Goal: Transaction & Acquisition: Purchase product/service

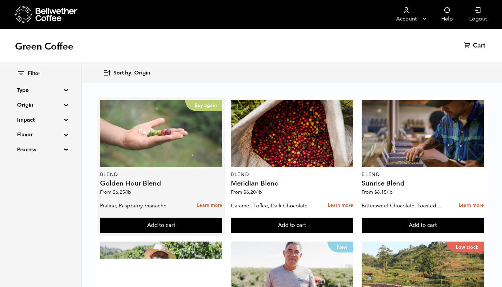
click at [193, 160] on div "Buy again" at bounding box center [161, 133] width 122 height 67
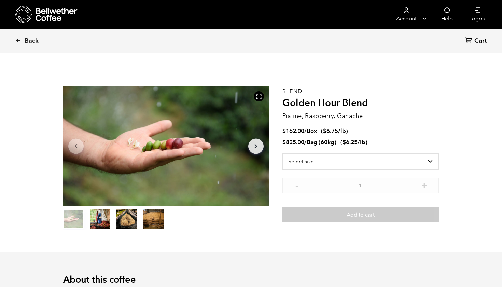
scroll to position [297, 364]
select select "box"
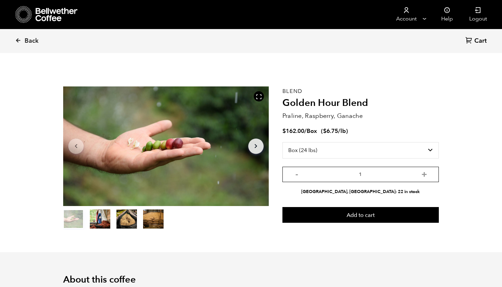
click at [427, 176] on input "1" at bounding box center [360, 174] width 156 height 15
click at [425, 174] on button "+" at bounding box center [424, 173] width 9 height 7
type input "3"
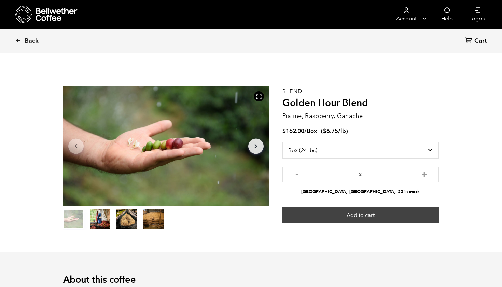
click at [353, 218] on button "Add to cart" at bounding box center [360, 215] width 156 height 16
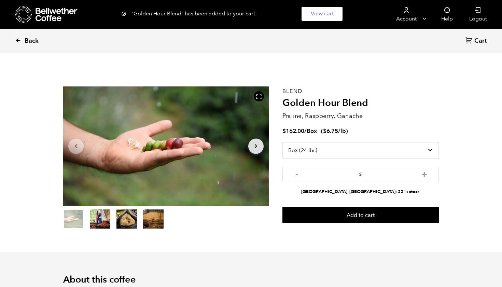
click at [18, 41] on icon at bounding box center [18, 40] width 6 height 6
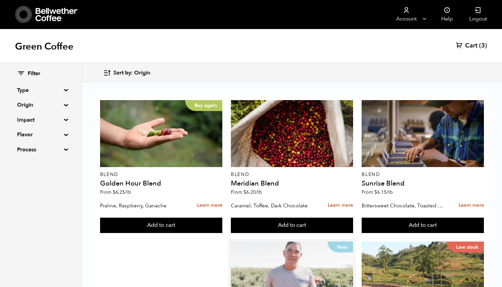
scroll to position [259, 0]
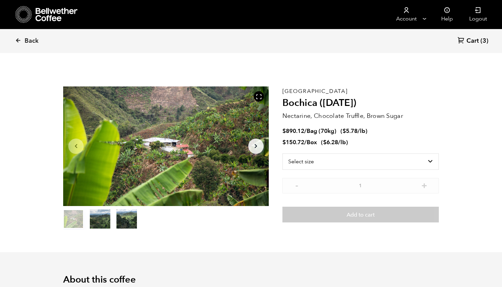
scroll to position [297, 364]
select select "box"
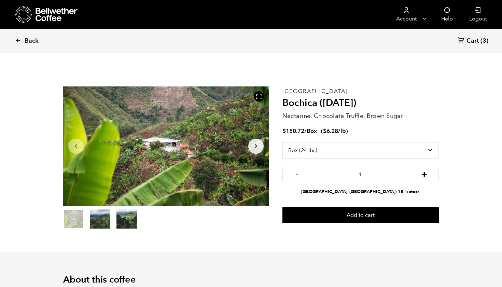
click at [423, 174] on button "+" at bounding box center [424, 173] width 9 height 7
click at [297, 173] on button "-" at bounding box center [297, 173] width 9 height 7
type input "3"
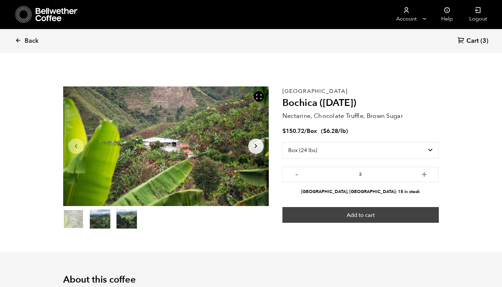
click at [362, 214] on button "Add to cart" at bounding box center [360, 215] width 156 height 16
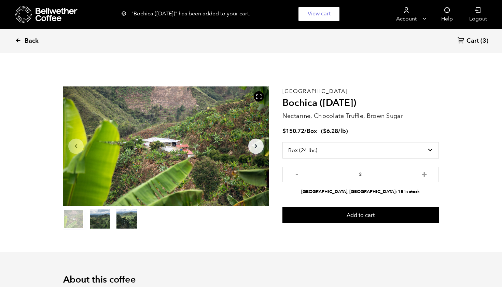
click at [27, 39] on span "Back" at bounding box center [32, 41] width 14 height 8
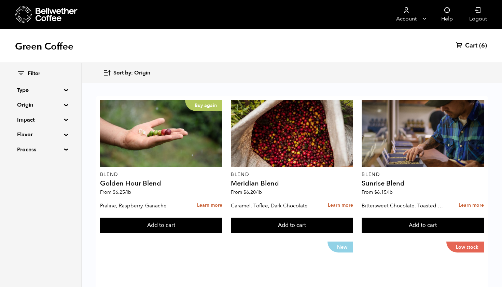
scroll to position [279, 0]
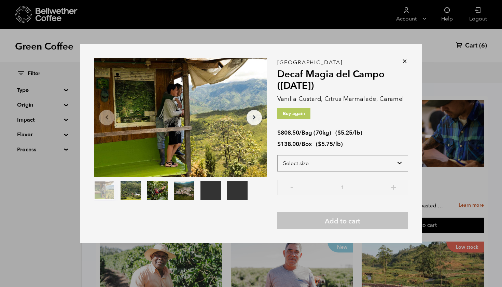
select select "box"
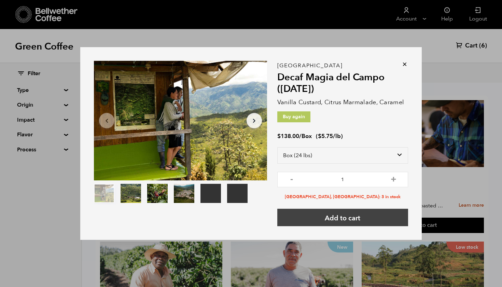
click at [336, 218] on button "Add to cart" at bounding box center [342, 217] width 131 height 17
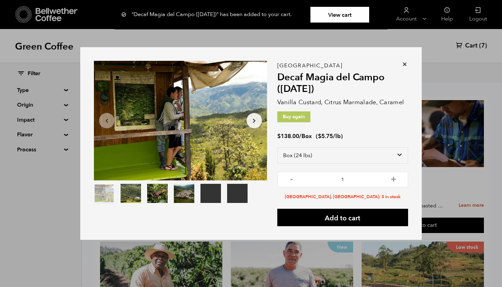
click at [404, 65] on icon at bounding box center [404, 64] width 7 height 7
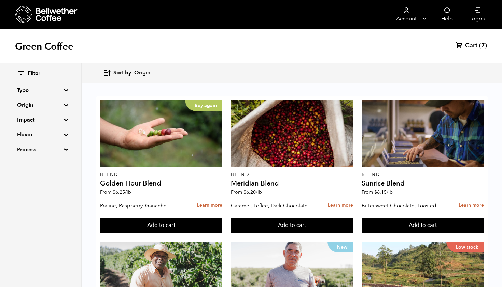
click at [470, 45] on span "Cart" at bounding box center [471, 46] width 12 height 8
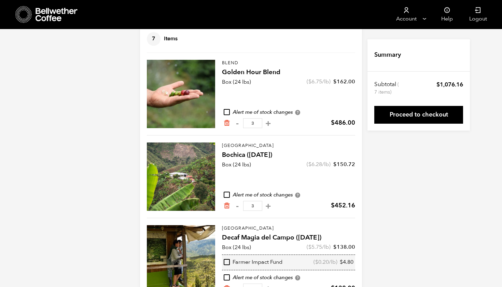
scroll to position [48, 0]
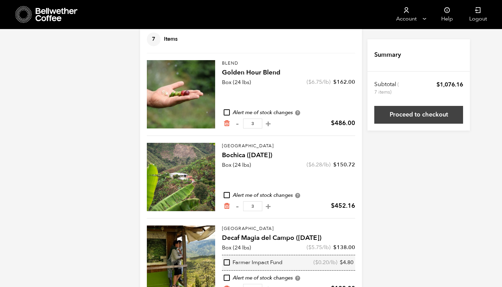
click at [406, 116] on link "Proceed to checkout" at bounding box center [418, 115] width 89 height 18
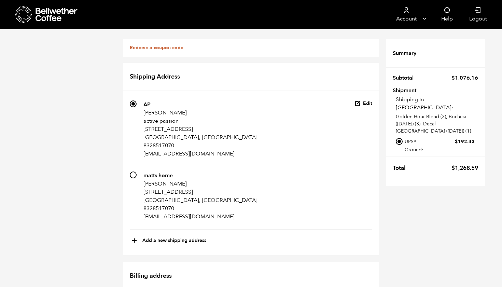
scroll to position [484, 0]
